Goal: Book appointment/travel/reservation

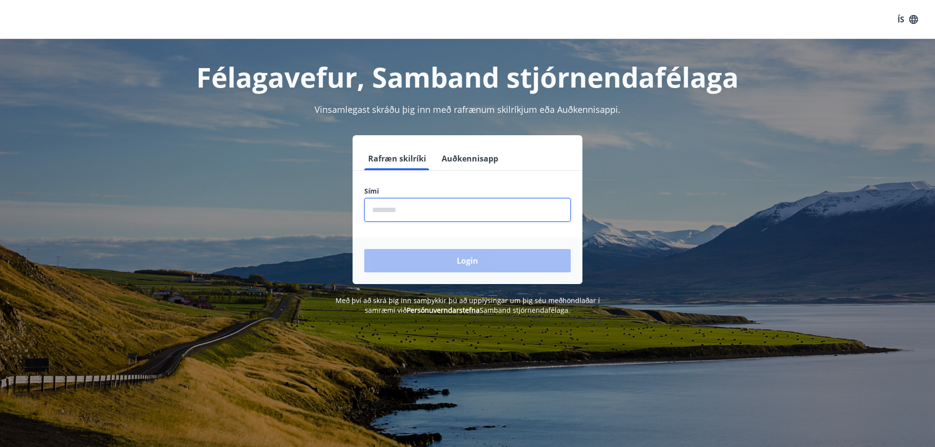
click at [385, 203] on input "phone" at bounding box center [467, 210] width 206 height 24
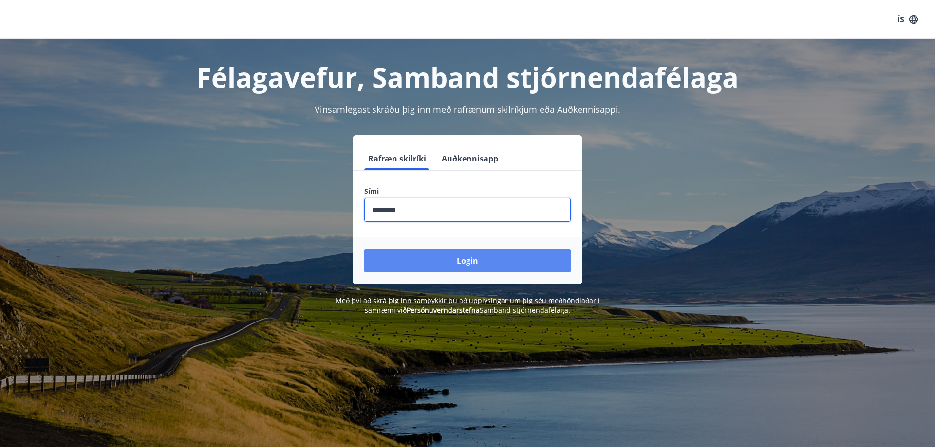
type input "********"
click at [422, 263] on button "Login" at bounding box center [467, 260] width 206 height 23
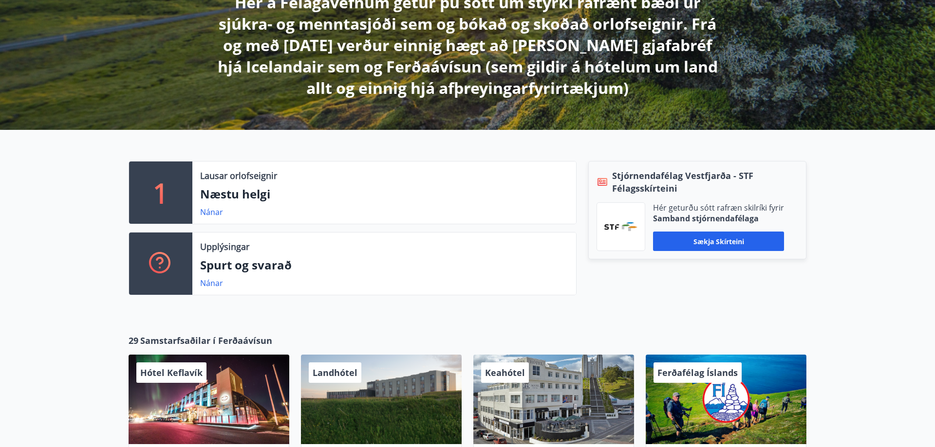
scroll to position [248, 0]
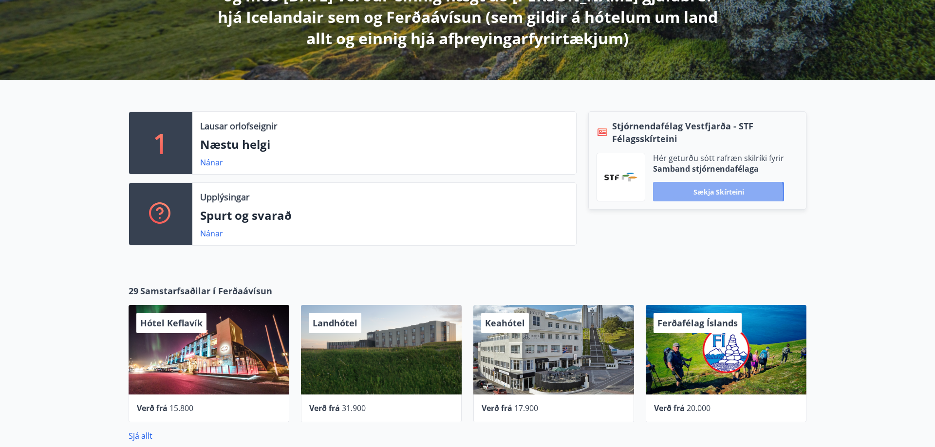
click at [714, 193] on button "Sækja skírteini" at bounding box center [718, 191] width 131 height 19
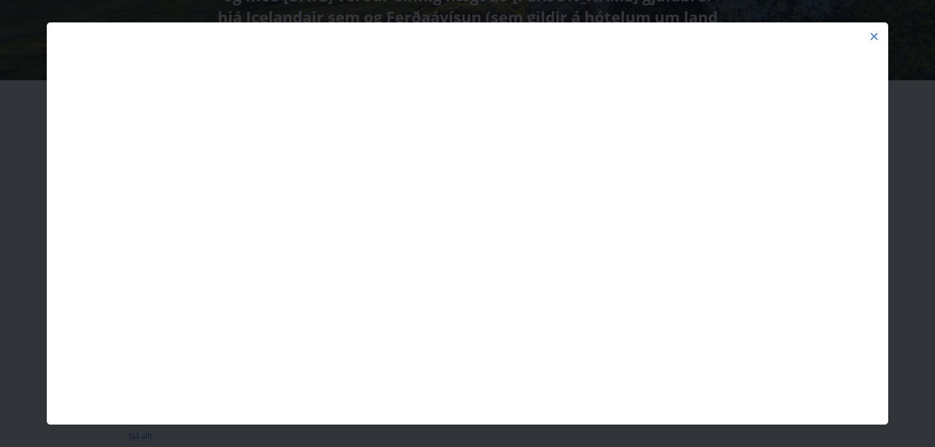
click at [872, 34] on icon at bounding box center [874, 37] width 12 height 12
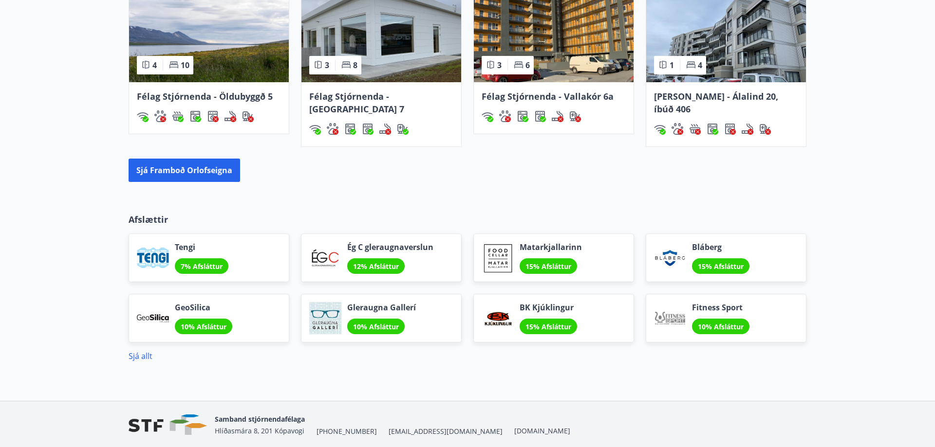
scroll to position [794, 0]
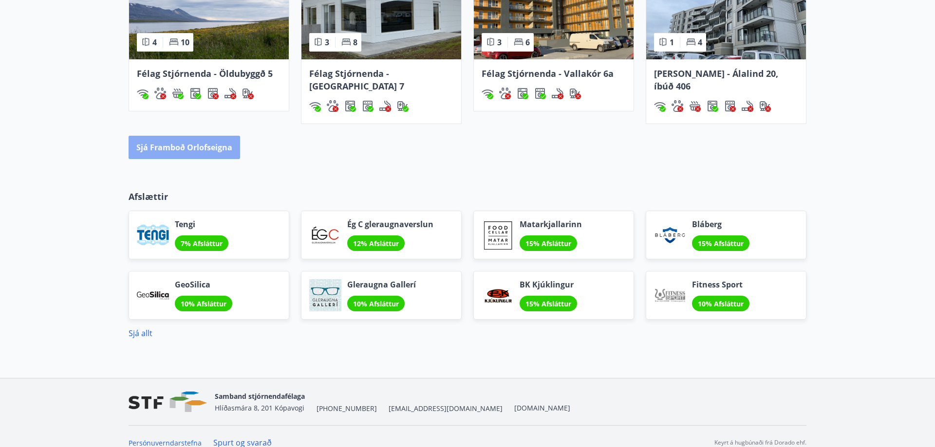
click at [193, 136] on button "Sjá framboð orlofseigna" at bounding box center [184, 147] width 111 height 23
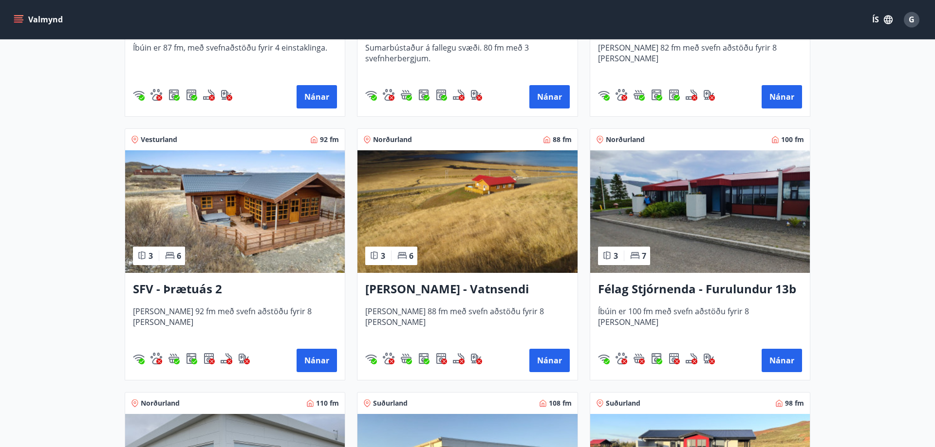
scroll to position [1688, 0]
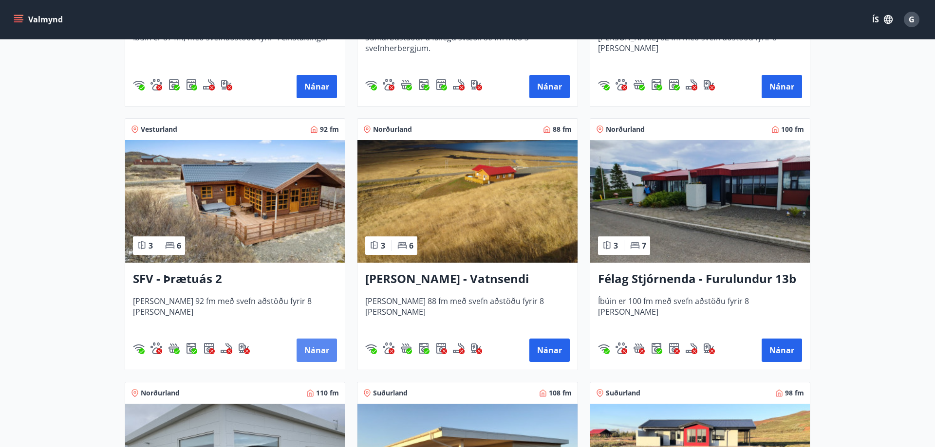
click at [306, 348] on button "Nánar" at bounding box center [316, 350] width 40 height 23
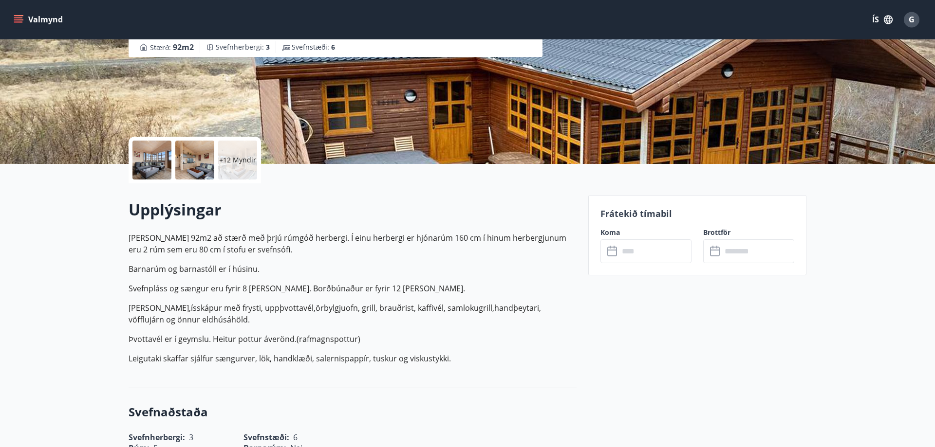
scroll to position [99, 0]
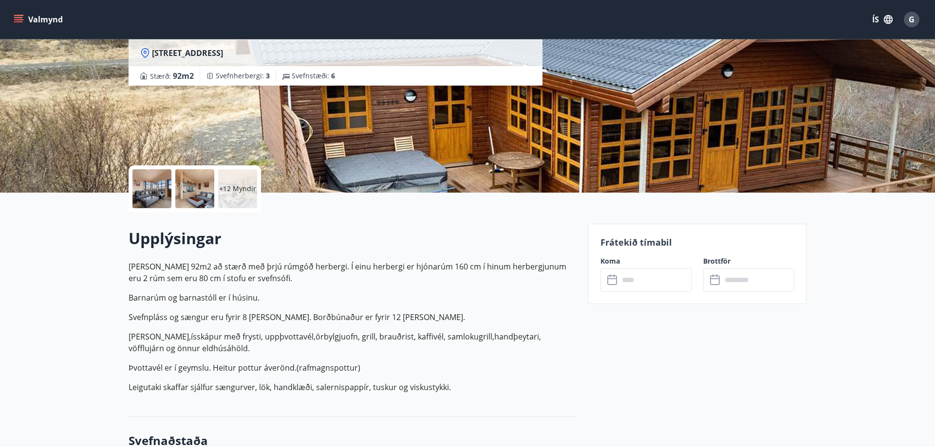
click at [610, 260] on label "Koma" at bounding box center [645, 262] width 91 height 10
click at [610, 278] on icon at bounding box center [612, 278] width 10 height 1
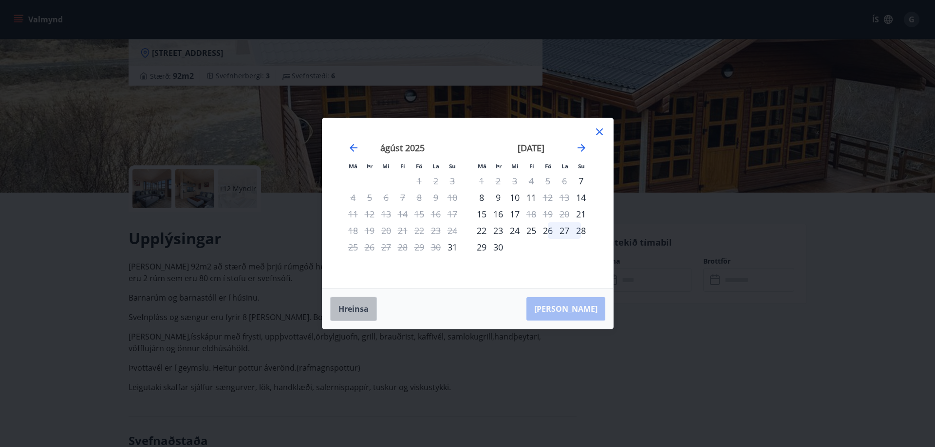
click at [353, 307] on button "Hreinsa" at bounding box center [353, 309] width 47 height 24
click at [601, 130] on icon at bounding box center [599, 132] width 7 height 7
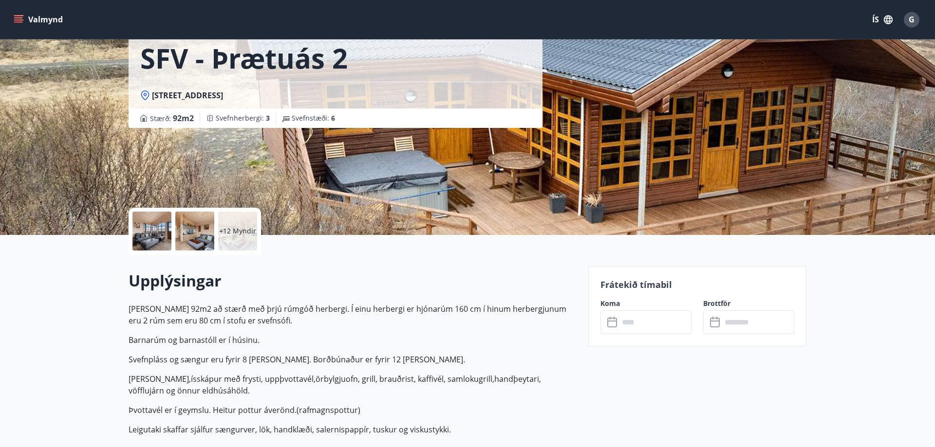
scroll to position [0, 0]
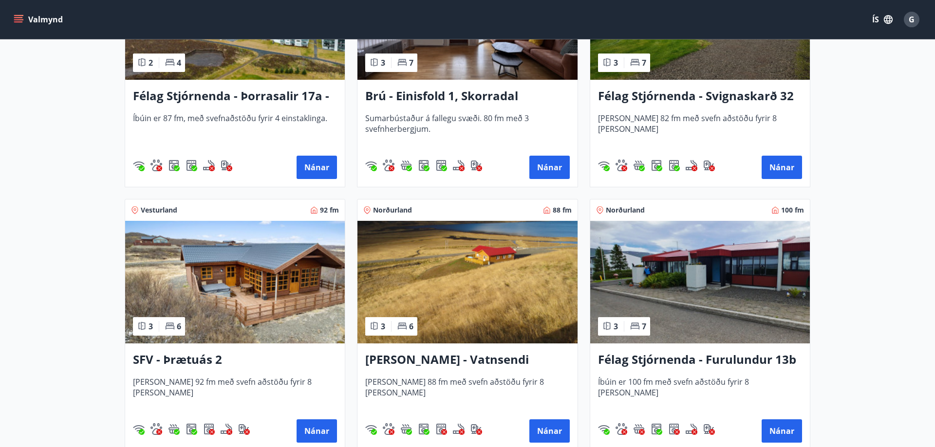
scroll to position [1539, 0]
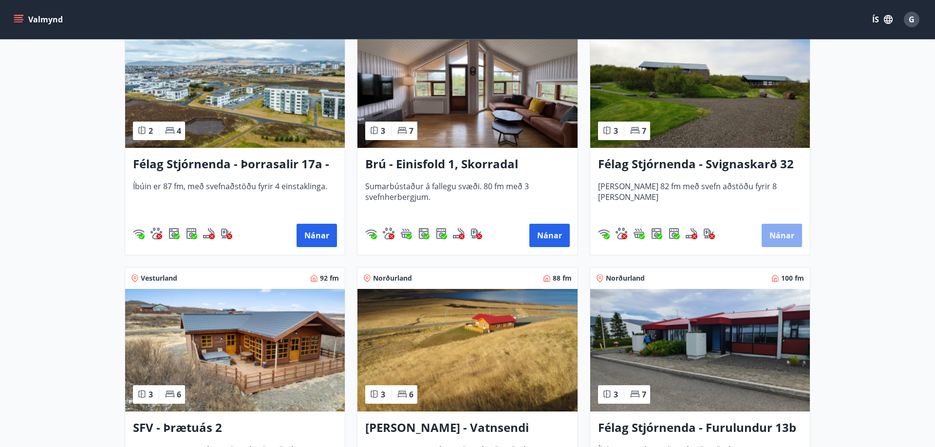
click at [775, 238] on button "Nánar" at bounding box center [781, 235] width 40 height 23
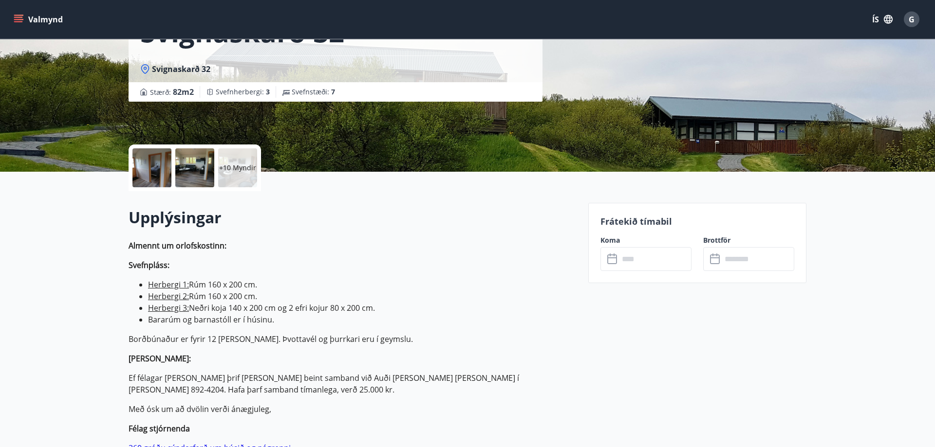
scroll to position [149, 0]
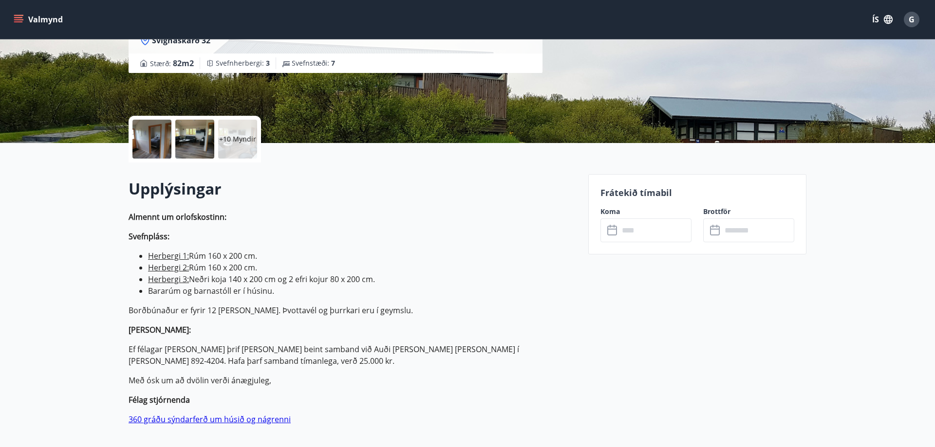
click at [613, 229] on icon at bounding box center [612, 229] width 10 height 1
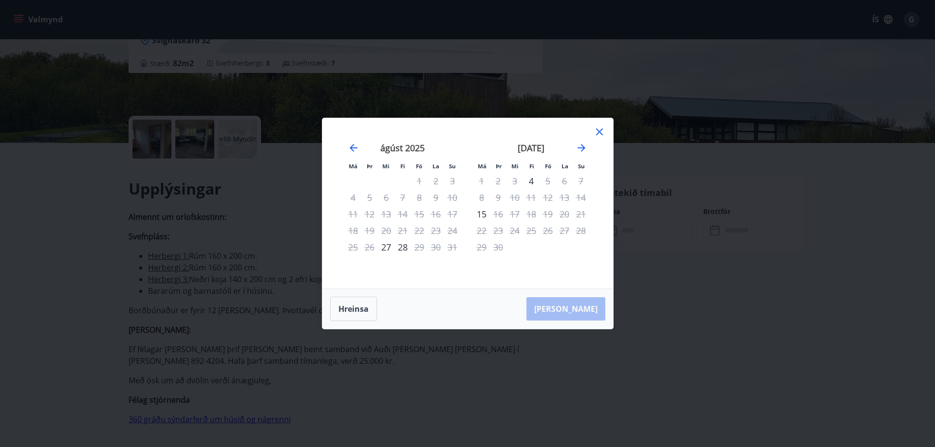
click at [601, 129] on icon at bounding box center [599, 132] width 12 height 12
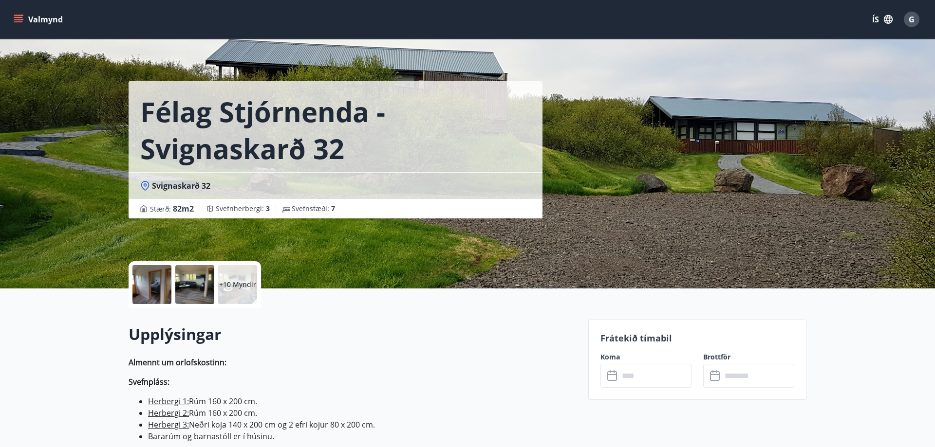
scroll to position [0, 0]
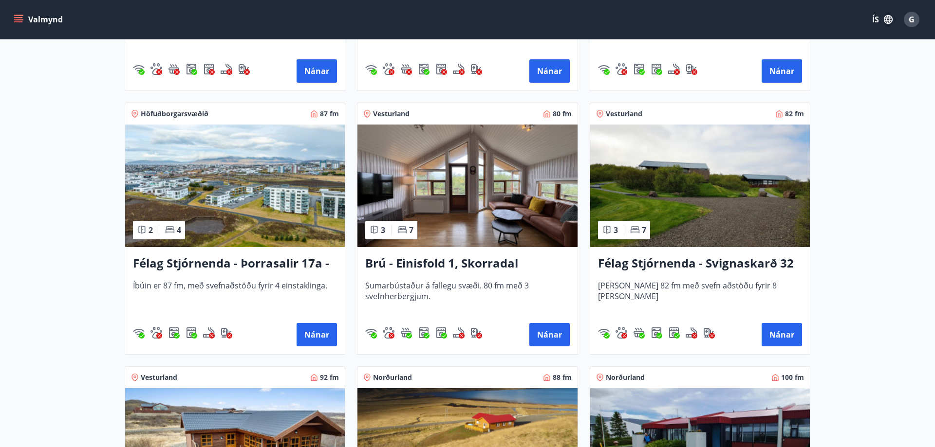
scroll to position [1490, 0]
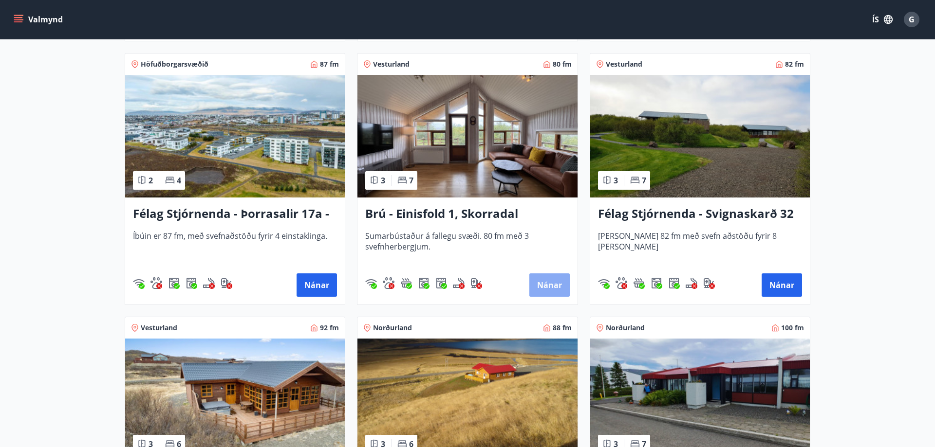
click at [547, 286] on button "Nánar" at bounding box center [549, 285] width 40 height 23
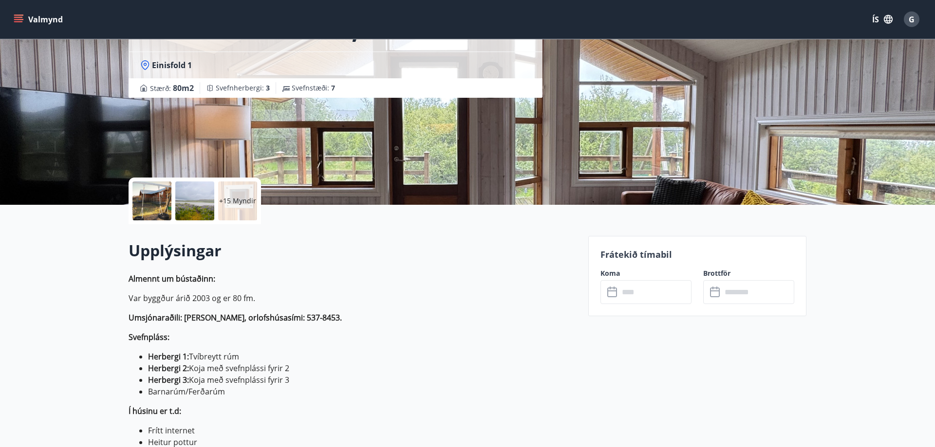
scroll to position [99, 0]
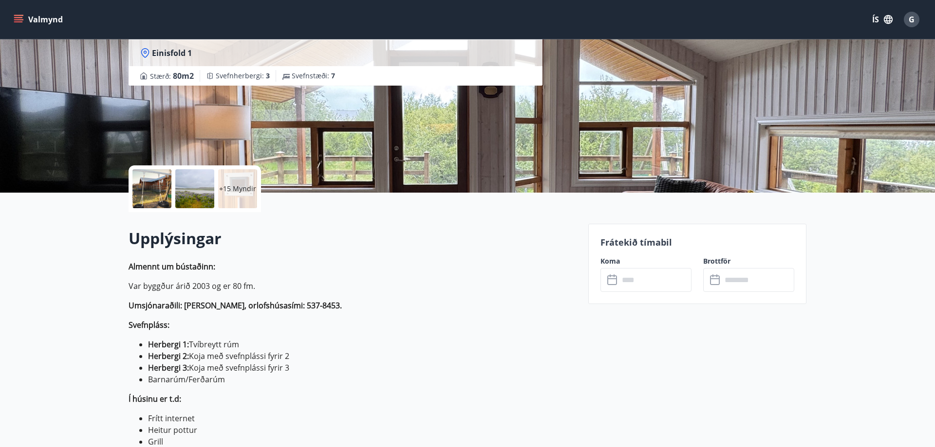
click at [611, 276] on icon at bounding box center [612, 281] width 10 height 10
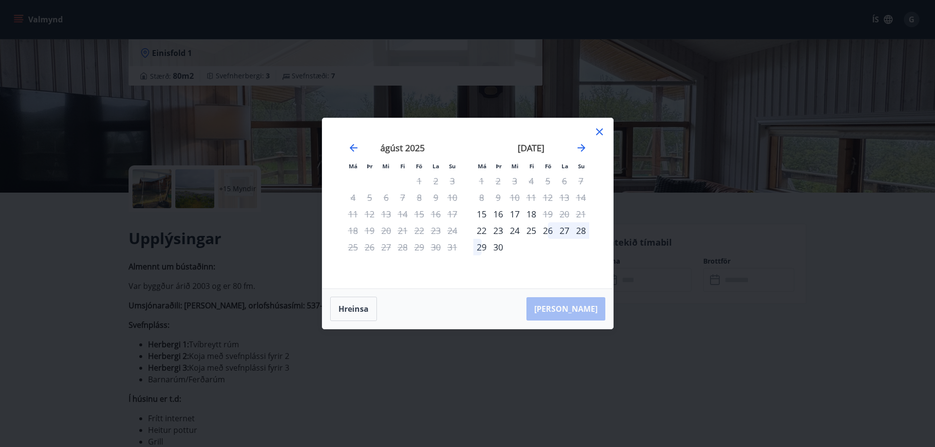
click at [601, 129] on icon at bounding box center [599, 132] width 12 height 12
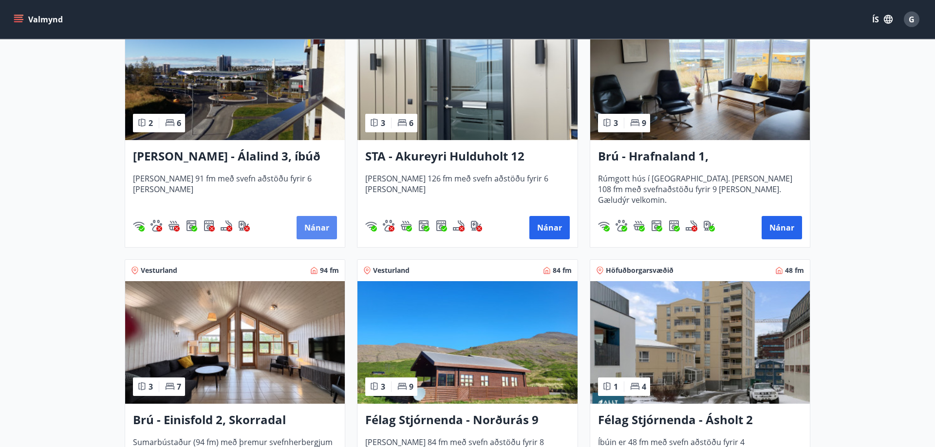
scroll to position [596, 0]
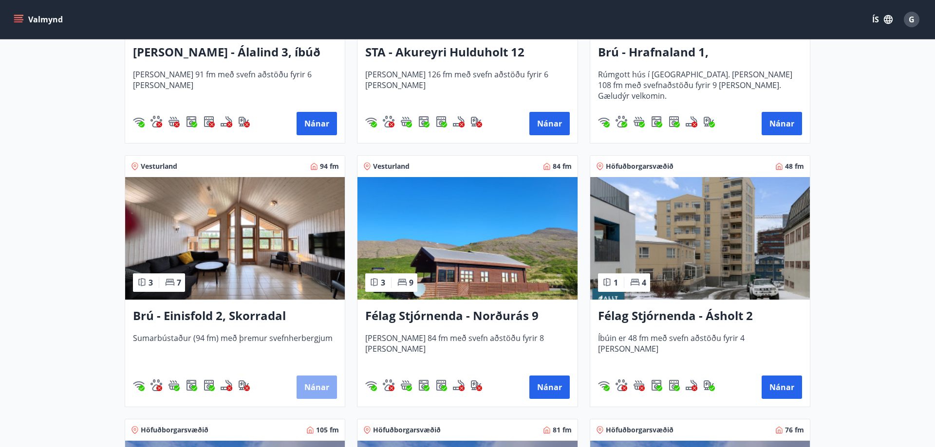
click at [327, 388] on button "Nánar" at bounding box center [316, 387] width 40 height 23
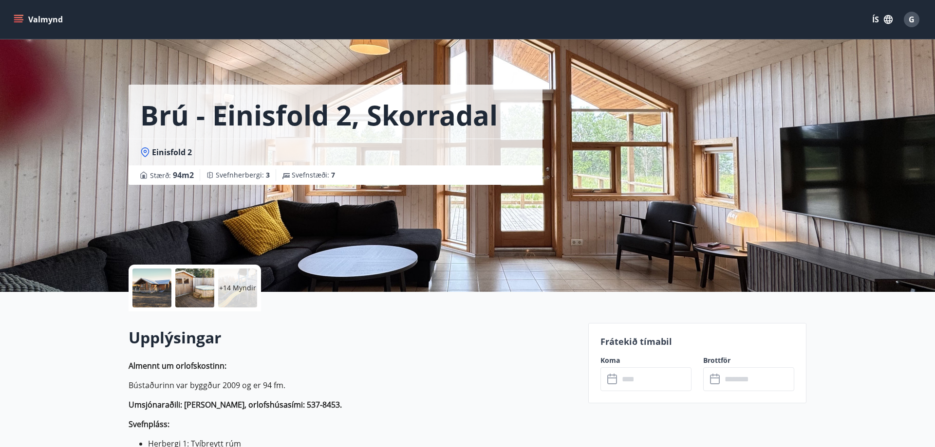
click at [613, 379] on icon at bounding box center [613, 380] width 12 height 12
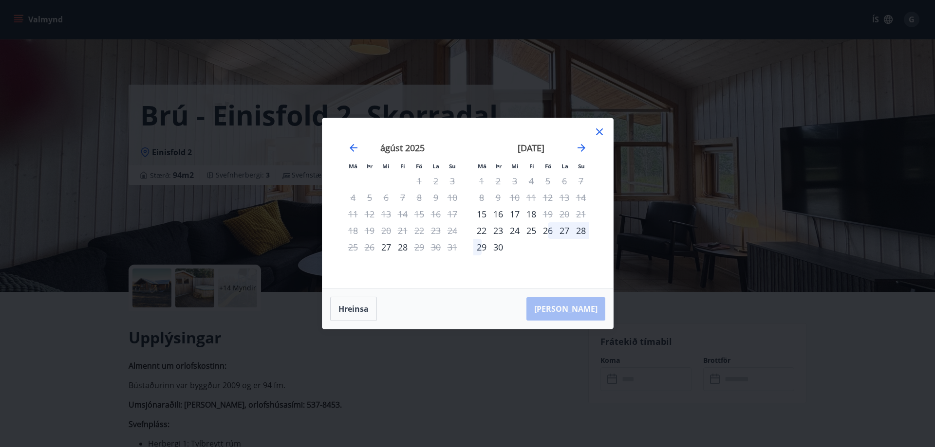
click at [601, 130] on icon at bounding box center [599, 132] width 7 height 7
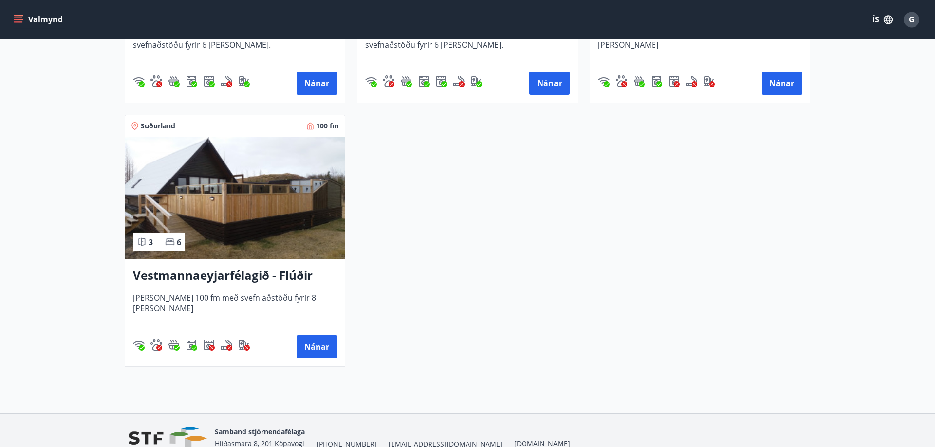
scroll to position [2482, 0]
